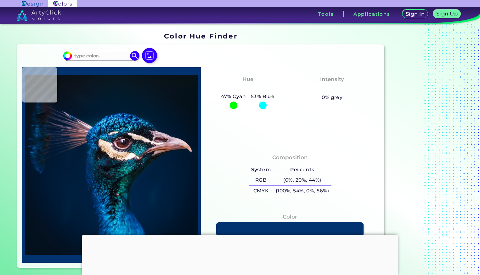
type input "#81e6ff"
type input "#031a2a"
type input "#031A2A"
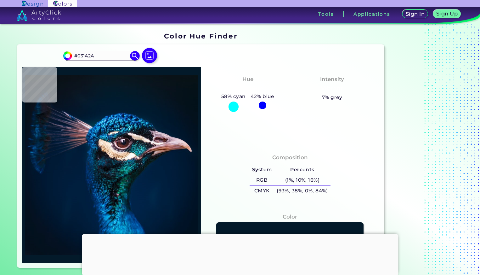
type input "#03192a"
type input "#03192A"
type input "#041a28"
type input "#041A28"
type input "#041a27"
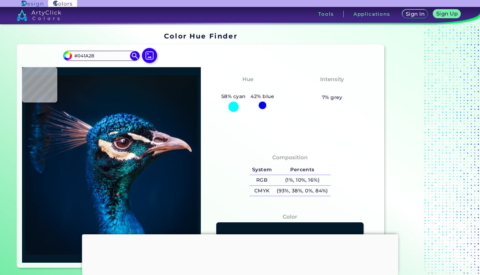
type input "#041A27"
type input "#071926"
type input "#071924"
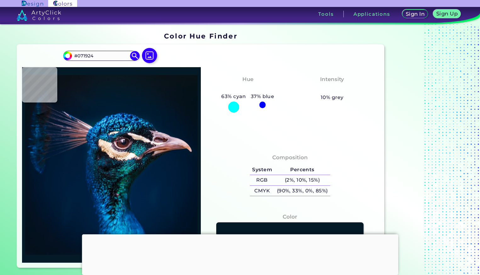
type input "#0a1823"
type input "#0A1823"
type input "#091720"
type input "#09181f"
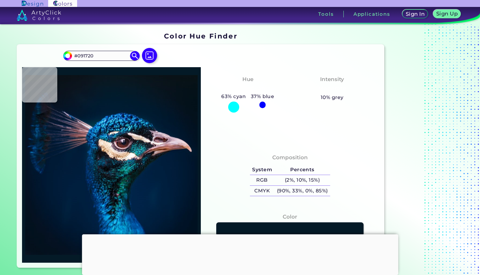
type input "#09181F"
type input "#0b161c"
type input "#0B161C"
type input "#000000"
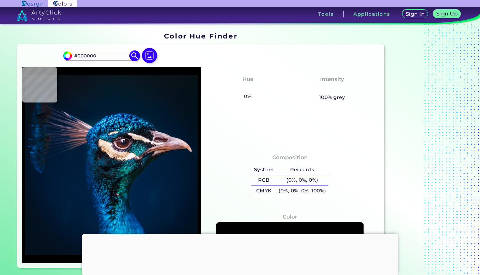
click at [135, 56] on img at bounding box center [134, 55] width 11 height 11
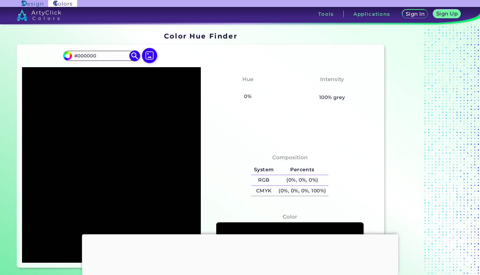
click at [112, 59] on input "#000000" at bounding box center [101, 55] width 59 height 9
paste input "#81e6ff"
click at [81, 55] on input "##81e6ff" at bounding box center [101, 55] width 59 height 9
type input "#81e6ff"
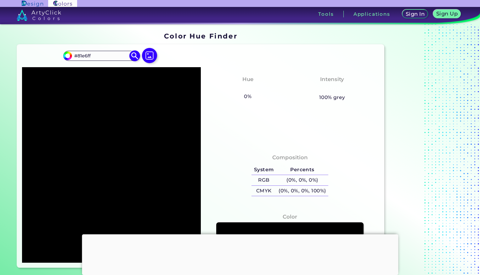
click at [134, 56] on img at bounding box center [134, 55] width 11 height 11
type input "#81e6ff"
type input "#81E6FF"
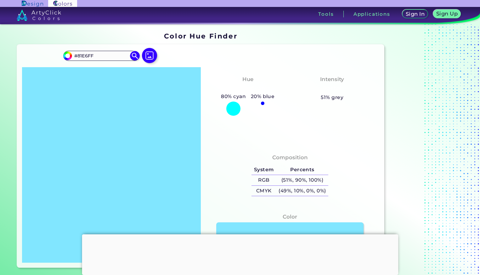
scroll to position [105, 0]
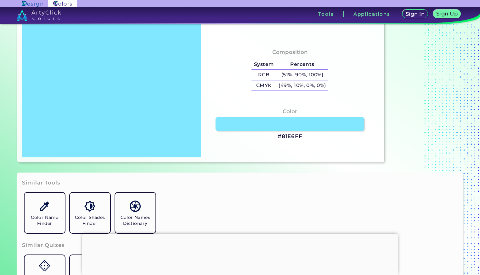
click at [294, 127] on link at bounding box center [290, 124] width 149 height 14
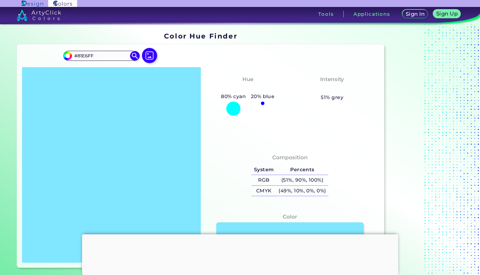
scroll to position [111, 0]
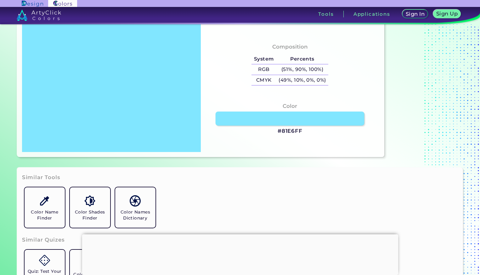
click at [300, 116] on link at bounding box center [290, 119] width 149 height 14
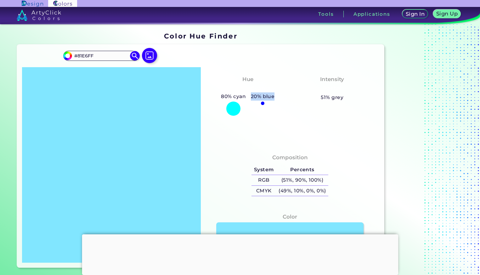
drag, startPoint x: 264, startPoint y: 104, endPoint x: 243, endPoint y: 107, distance: 22.0
click at [243, 107] on div "80% cyan 20% blue" at bounding box center [248, 103] width 58 height 23
click at [273, 108] on div "80% cyan 20% blue" at bounding box center [248, 103] width 58 height 23
click at [333, 99] on h5 "51% grey" at bounding box center [332, 97] width 23 height 8
click at [328, 99] on h5 "51% grey" at bounding box center [332, 97] width 23 height 8
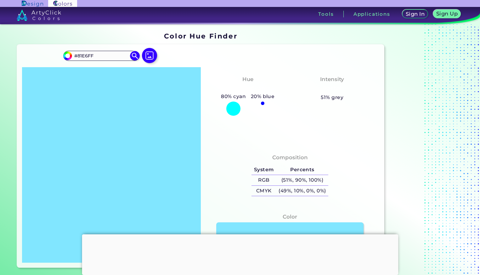
click at [320, 98] on div "Intensity Pastel 51% grey" at bounding box center [332, 88] width 84 height 32
click at [288, 101] on div "Hue Bluish Cyan 80% cyan 20% blue" at bounding box center [248, 95] width 84 height 46
